Goal: Manage account settings

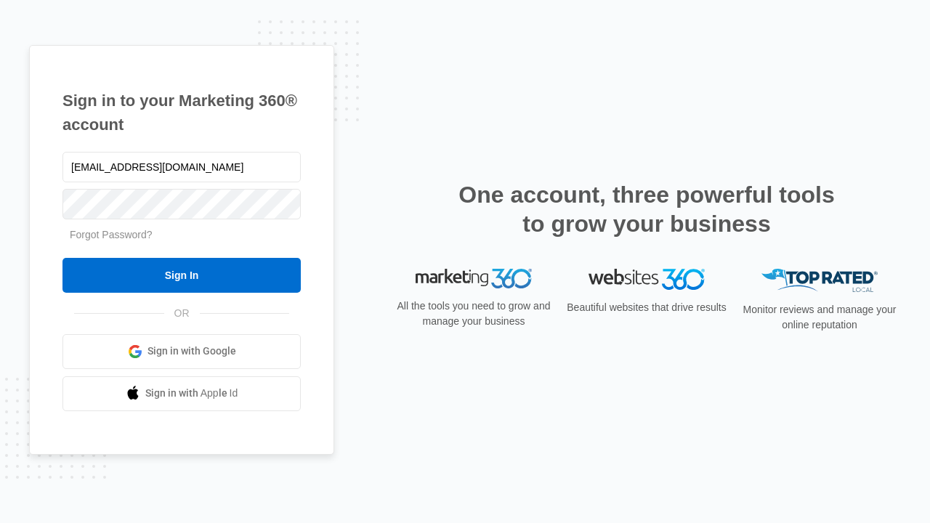
type input "[EMAIL_ADDRESS][DOMAIN_NAME]"
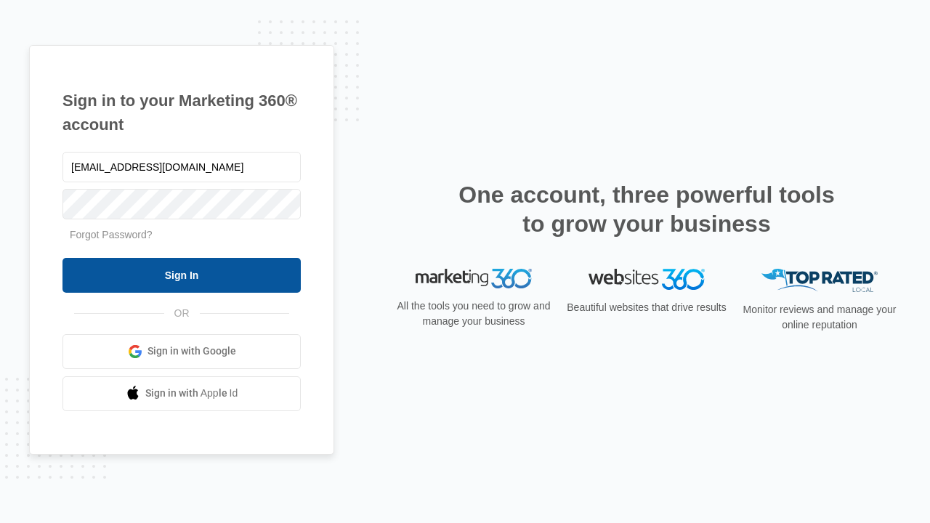
click at [182, 275] on input "Sign In" at bounding box center [182, 275] width 238 height 35
